Goal: Task Accomplishment & Management: Manage account settings

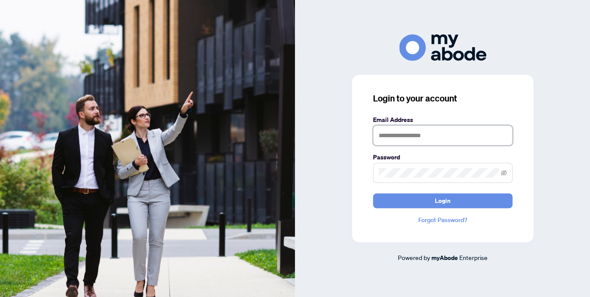
click at [450, 140] on input "text" at bounding box center [443, 136] width 140 height 20
type input "**********"
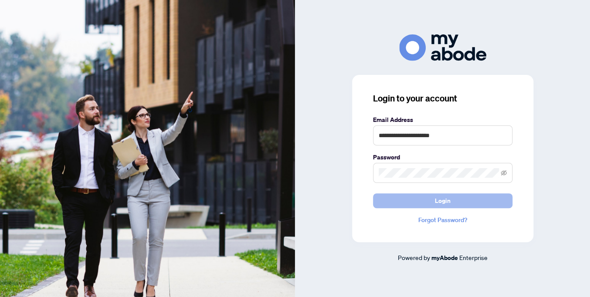
click at [454, 206] on button "Login" at bounding box center [443, 201] width 140 height 15
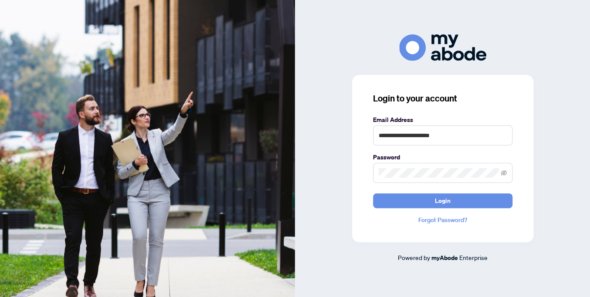
click at [508, 174] on span at bounding box center [443, 173] width 140 height 20
click at [504, 172] on icon "eye-invisible" at bounding box center [504, 172] width 6 height 5
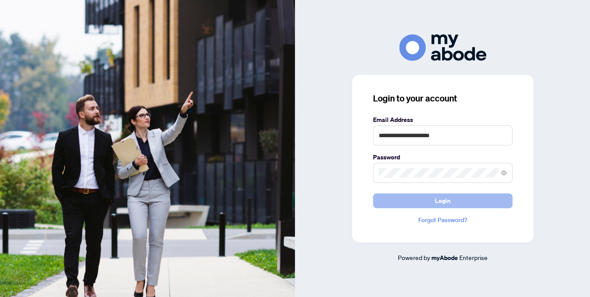
click at [420, 203] on button "Login" at bounding box center [443, 201] width 140 height 15
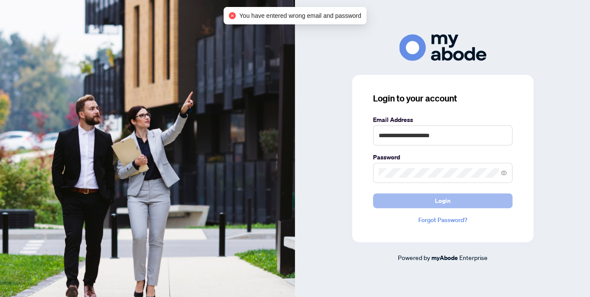
click at [399, 201] on button "Login" at bounding box center [443, 201] width 140 height 15
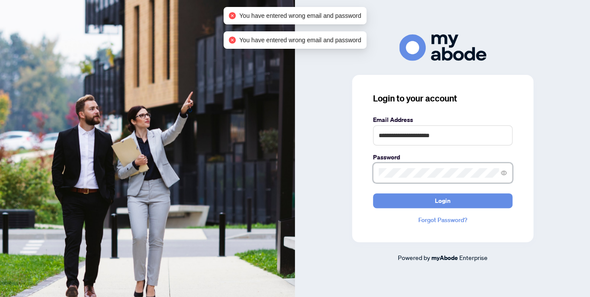
click at [291, 167] on div "**********" at bounding box center [295, 148] width 590 height 297
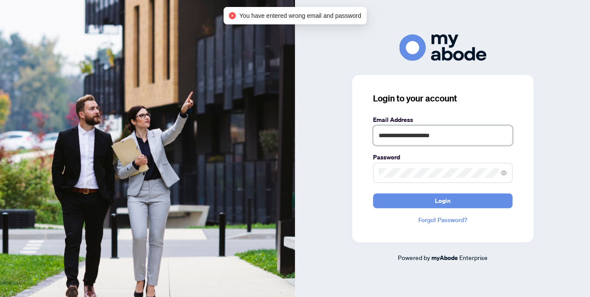
drag, startPoint x: 380, startPoint y: 136, endPoint x: 381, endPoint y: 140, distance: 4.9
click at [380, 136] on input "**********" at bounding box center [443, 136] width 140 height 20
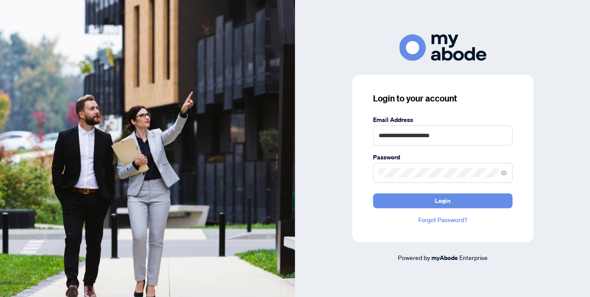
click at [361, 148] on div "**********" at bounding box center [442, 158] width 181 height 167
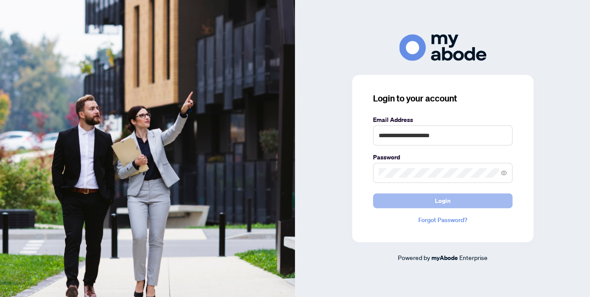
click at [439, 202] on span "Login" at bounding box center [443, 201] width 16 height 14
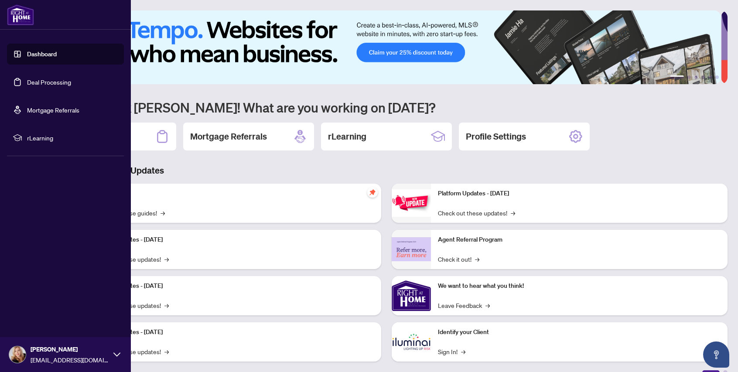
click at [43, 81] on link "Deal Processing" at bounding box center [49, 82] width 44 height 8
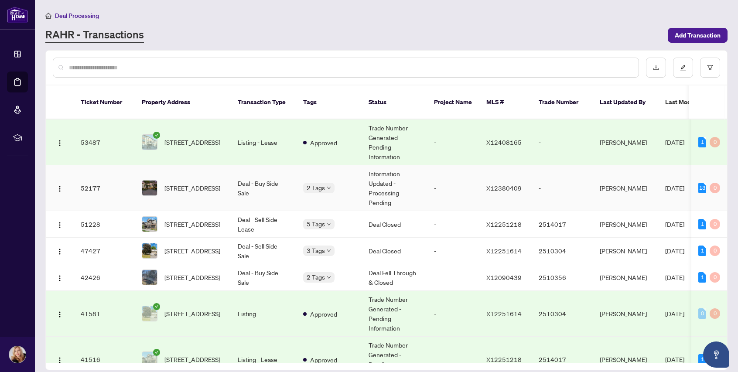
scroll to position [44, 0]
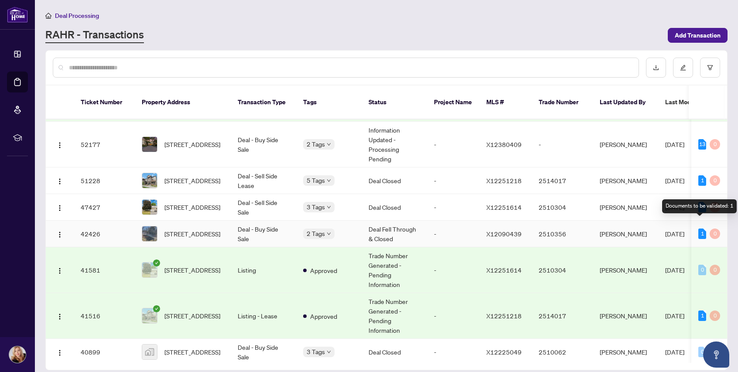
click at [698, 228] on div "1" at bounding box center [702, 233] width 8 height 10
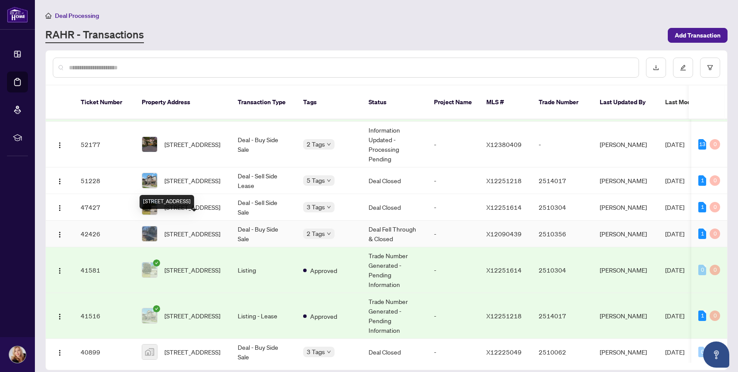
click at [196, 229] on span "[STREET_ADDRESS]" at bounding box center [192, 234] width 56 height 10
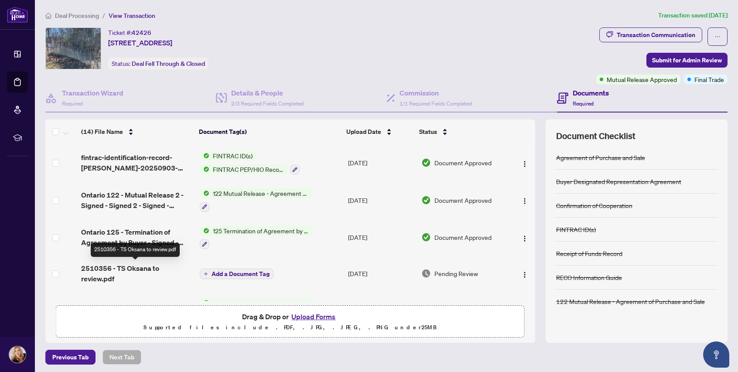
click at [106, 268] on span "2510356 - TS Oksana to review.pdf" at bounding box center [137, 273] width 112 height 21
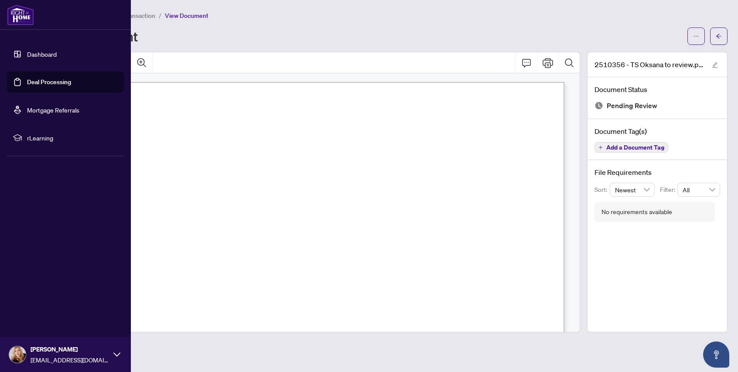
click at [52, 84] on link "Deal Processing" at bounding box center [49, 82] width 44 height 8
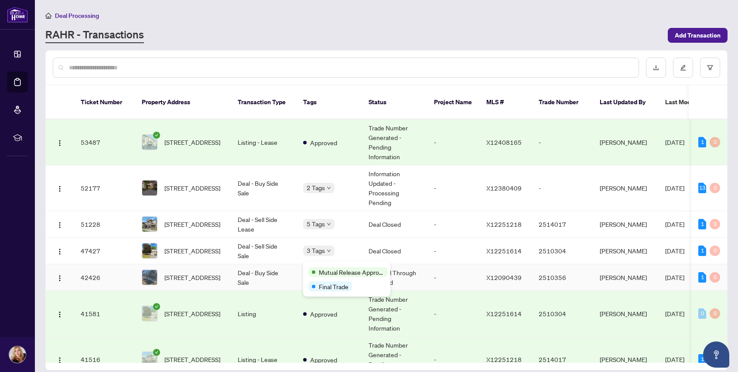
click at [324, 269] on span "Mutual Release Approved" at bounding box center [351, 272] width 65 height 10
click at [324, 239] on div "Approved Closed Final Trade" at bounding box center [346, 259] width 87 height 49
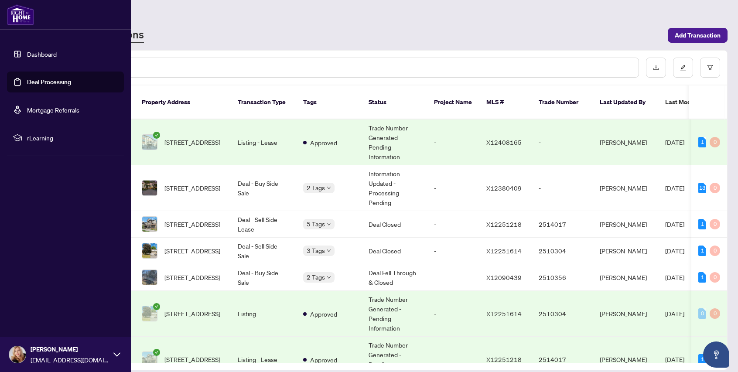
click at [47, 82] on link "Deal Processing" at bounding box center [49, 82] width 44 height 8
